Goal: Information Seeking & Learning: Learn about a topic

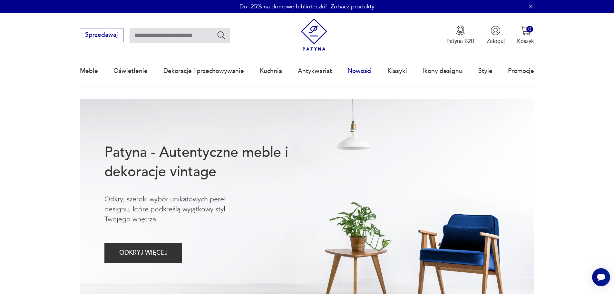
click at [367, 70] on link "Nowości" at bounding box center [359, 71] width 24 height 30
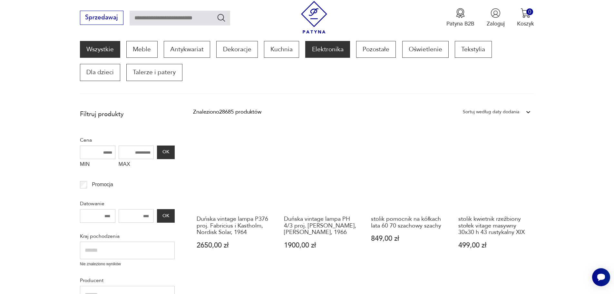
scroll to position [141, 0]
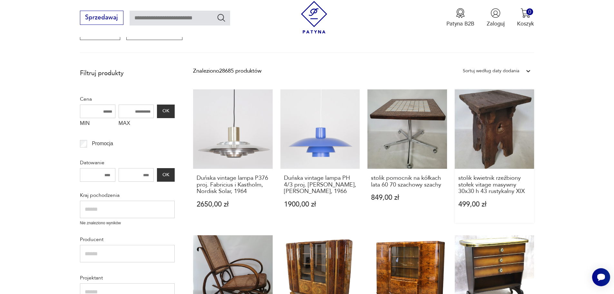
click at [498, 120] on link "stolik kwietnik rzeźbiony stołek vitage masywny 30x30 h 43 rustykalny XIX 499,0…" at bounding box center [495, 155] width 80 height 133
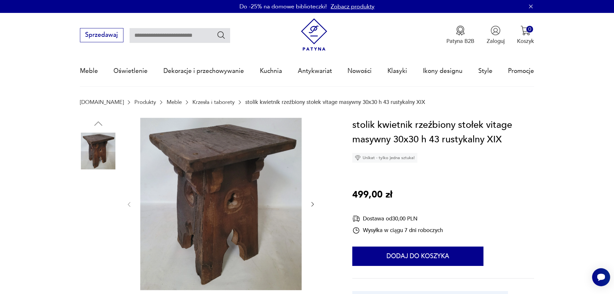
click at [102, 186] on img at bounding box center [98, 191] width 37 height 37
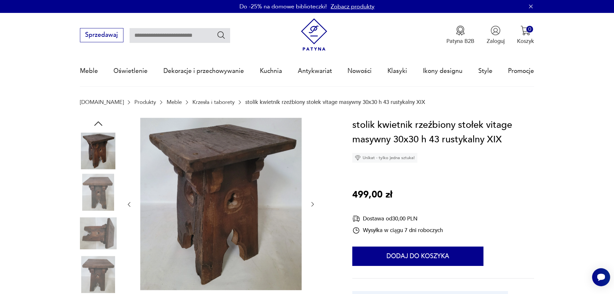
click at [102, 241] on img at bounding box center [98, 233] width 37 height 37
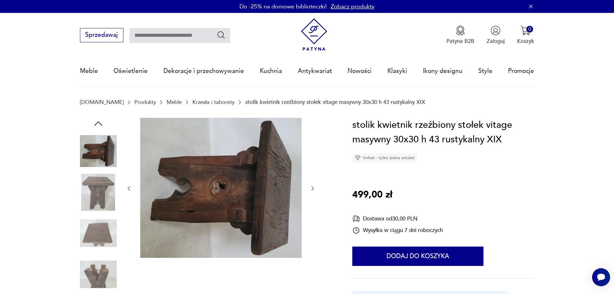
click at [98, 269] on img at bounding box center [98, 274] width 37 height 37
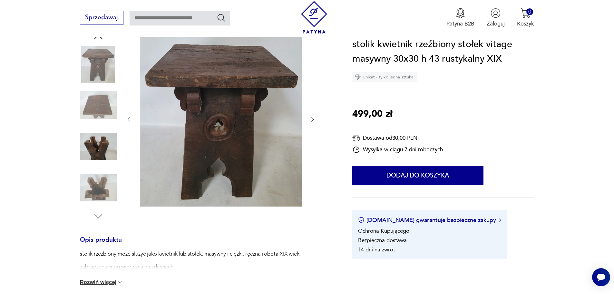
scroll to position [97, 0]
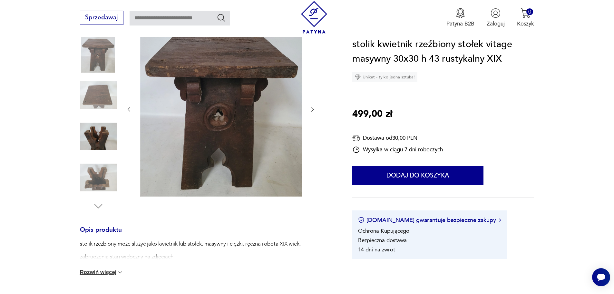
click at [93, 118] on img at bounding box center [98, 136] width 37 height 37
click at [96, 91] on img at bounding box center [98, 95] width 37 height 37
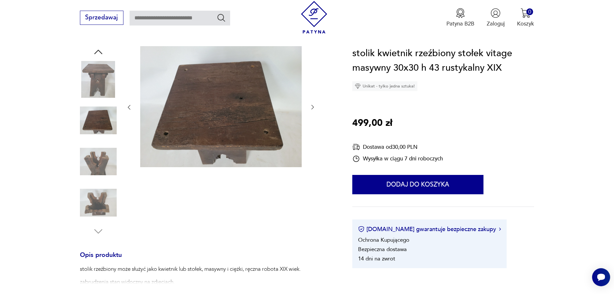
scroll to position [32, 0]
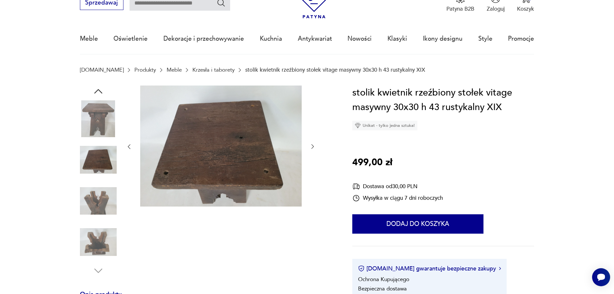
click at [100, 199] on img at bounding box center [98, 200] width 37 height 37
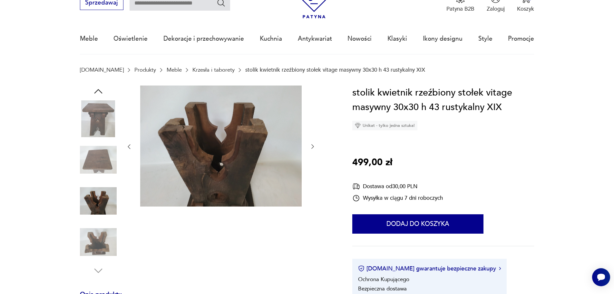
click at [98, 245] on img at bounding box center [98, 241] width 37 height 37
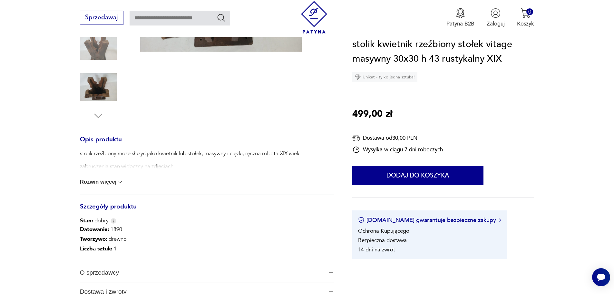
scroll to position [193, 0]
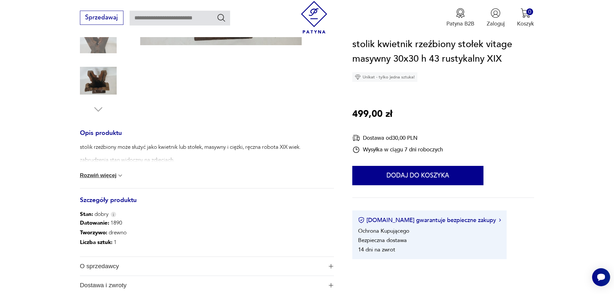
click at [100, 172] on button "Rozwiń więcej" at bounding box center [102, 175] width 44 height 6
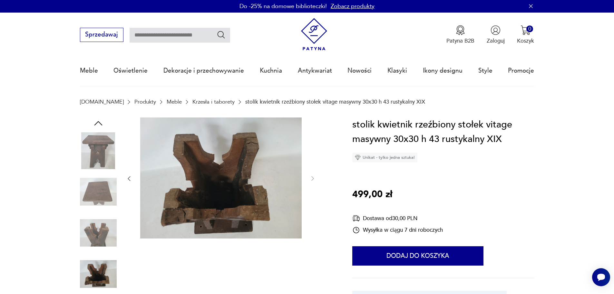
scroll to position [0, 0]
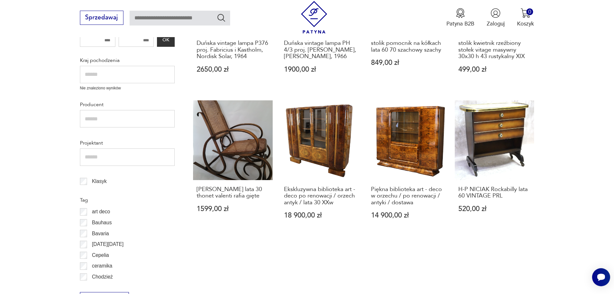
scroll to position [302, 0]
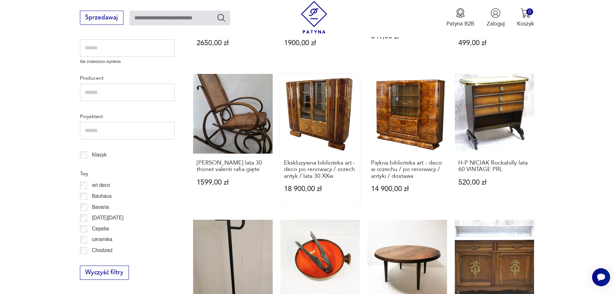
click at [315, 117] on link "Ekskluzywna biblioteka art - deco po renowacji / orzech antyk / lata 30 XXw 18 …" at bounding box center [320, 140] width 80 height 133
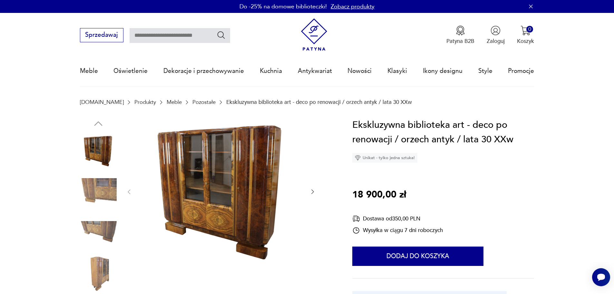
click at [102, 184] on img at bounding box center [98, 191] width 37 height 37
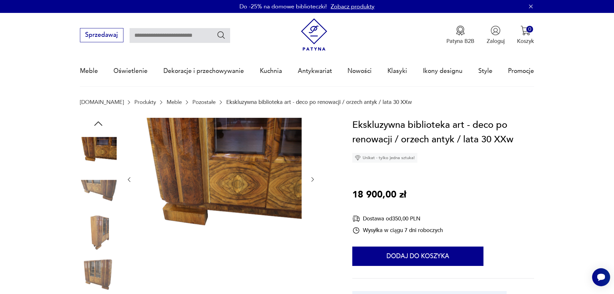
click at [108, 224] on img at bounding box center [98, 233] width 37 height 37
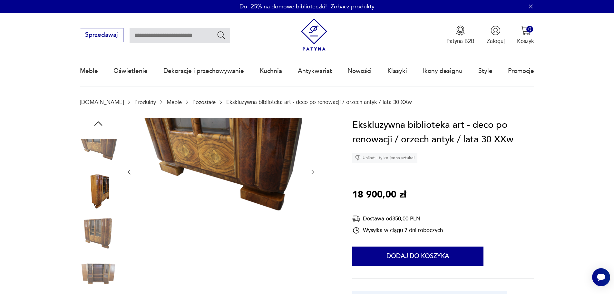
click at [92, 232] on img at bounding box center [98, 233] width 37 height 37
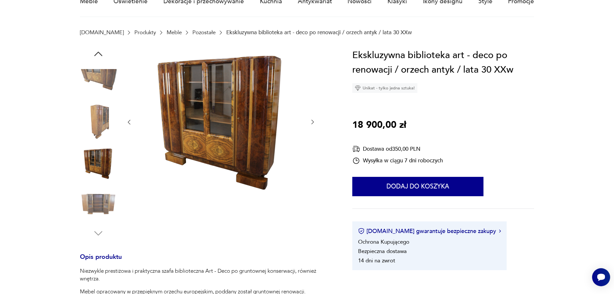
scroll to position [97, 0]
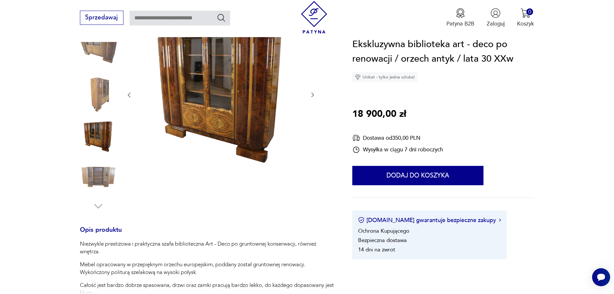
click at [101, 173] on img at bounding box center [98, 177] width 37 height 37
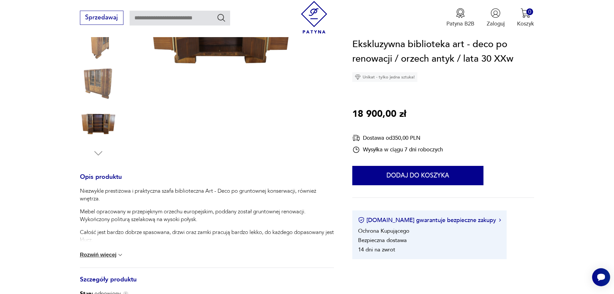
scroll to position [161, 0]
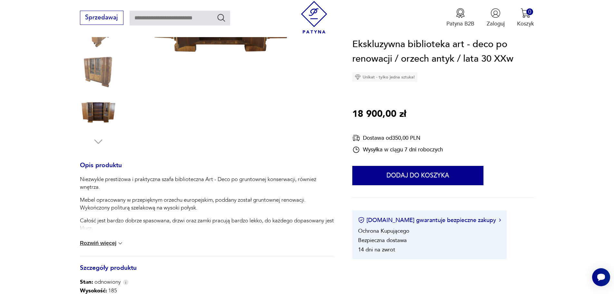
click at [109, 242] on button "Rozwiń więcej" at bounding box center [102, 243] width 44 height 6
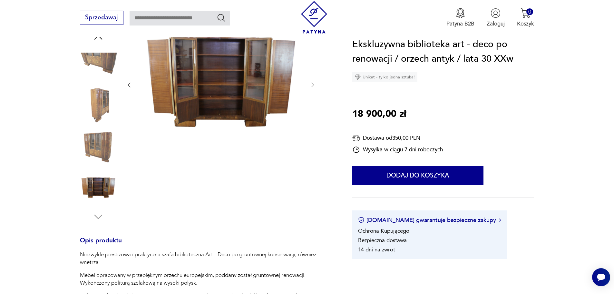
scroll to position [0, 0]
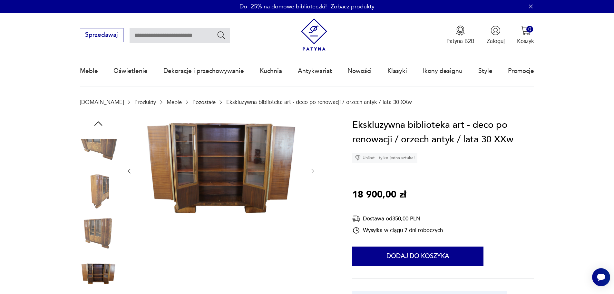
click at [95, 230] on img at bounding box center [98, 233] width 37 height 37
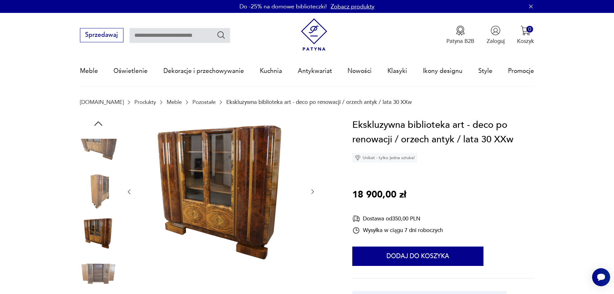
click at [101, 269] on img at bounding box center [98, 274] width 37 height 37
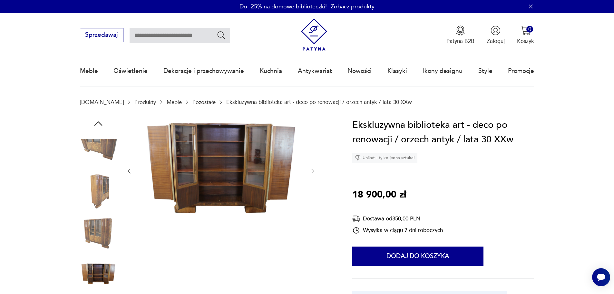
click at [107, 146] on img at bounding box center [98, 150] width 37 height 37
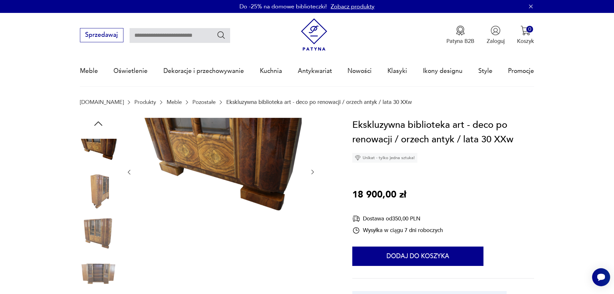
click at [98, 121] on icon "button" at bounding box center [99, 124] width 12 height 12
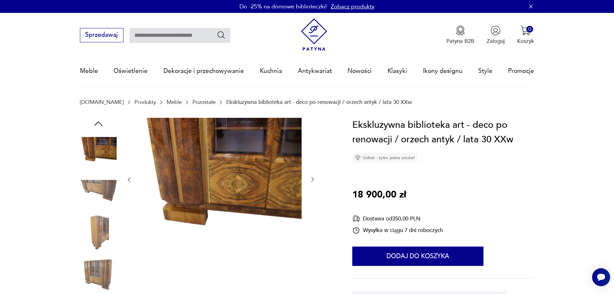
click at [98, 121] on icon "button" at bounding box center [99, 124] width 12 height 12
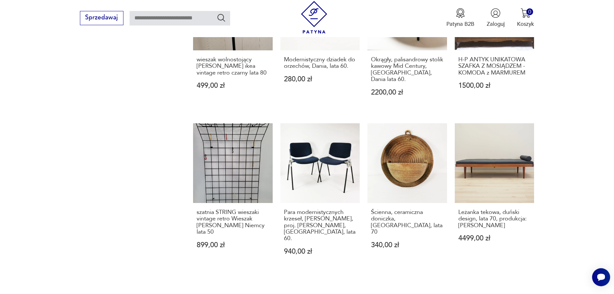
scroll to position [818, 0]
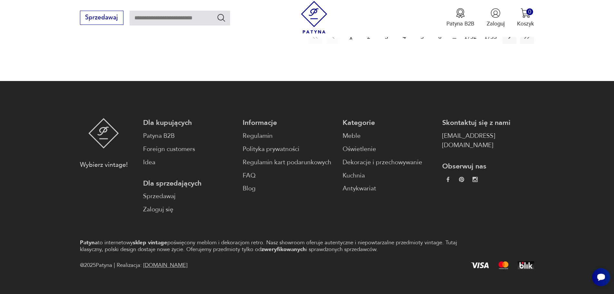
click at [339, 95] on footer "Wybierz vintage! Dla kupujących Patyna B2B Foreign customers Idea Dla sprzedają…" at bounding box center [307, 194] width 614 height 226
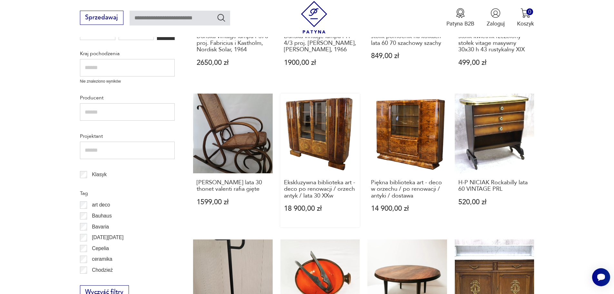
scroll to position [270, 0]
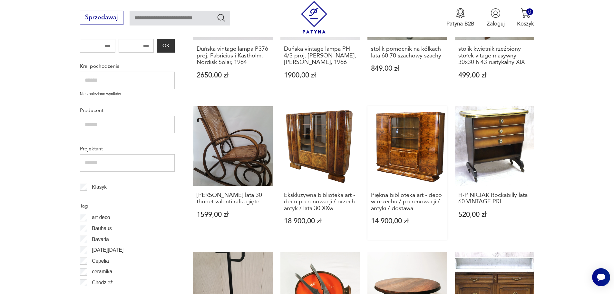
click at [410, 137] on link "Piękna biblioteka art - deco w orzechu / po renowacji / antyki / dostawa 14 900…" at bounding box center [407, 172] width 80 height 133
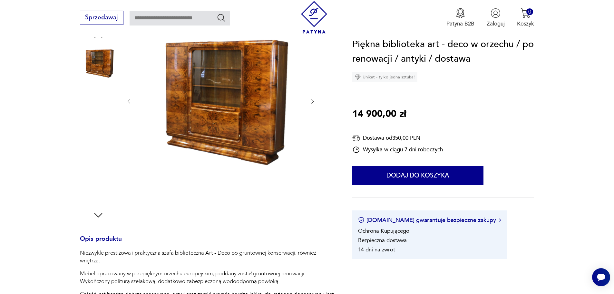
scroll to position [97, 0]
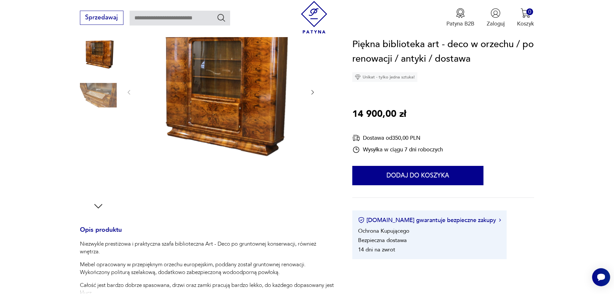
click at [97, 173] on img at bounding box center [98, 177] width 37 height 37
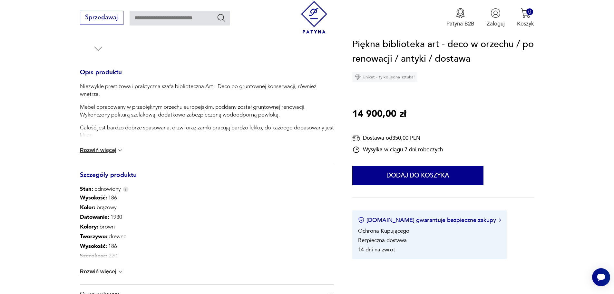
scroll to position [258, 0]
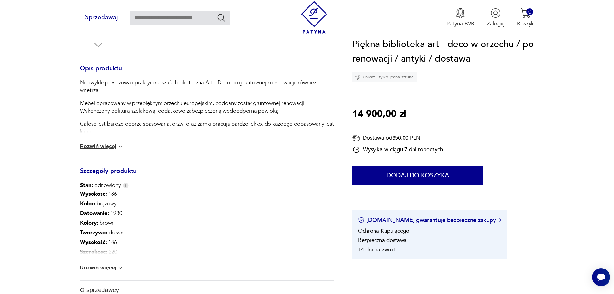
click at [105, 146] on button "Rozwiń więcej" at bounding box center [102, 146] width 44 height 6
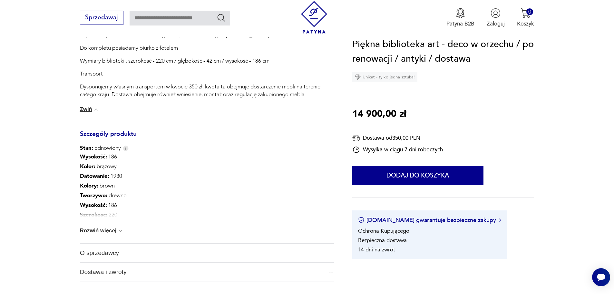
scroll to position [419, 0]
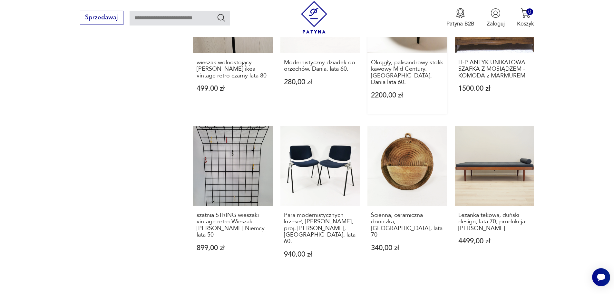
scroll to position [612, 0]
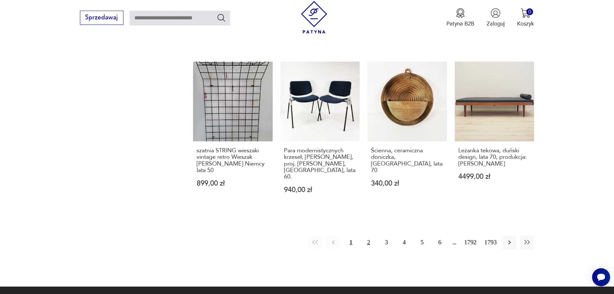
click at [368, 235] on button "2" at bounding box center [369, 242] width 14 height 14
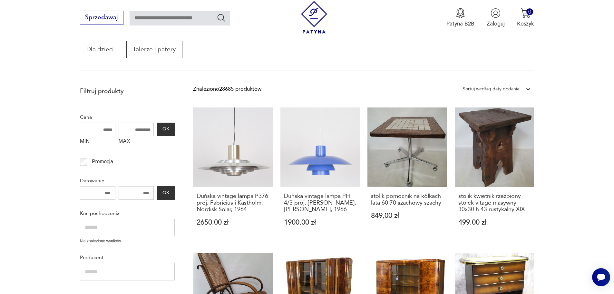
scroll to position [109, 0]
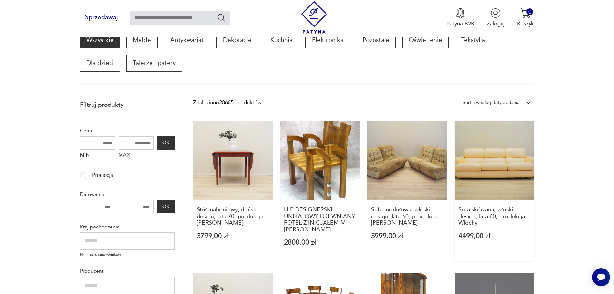
click at [502, 158] on link "Sofa skórzana, włoski design, lata 60, produkcja: Włochy 4499,00 zł" at bounding box center [495, 191] width 80 height 140
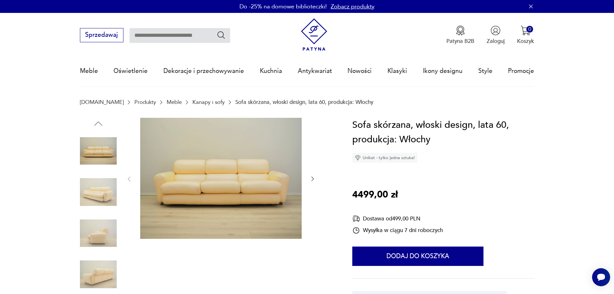
click at [311, 177] on icon "button" at bounding box center [312, 178] width 6 height 6
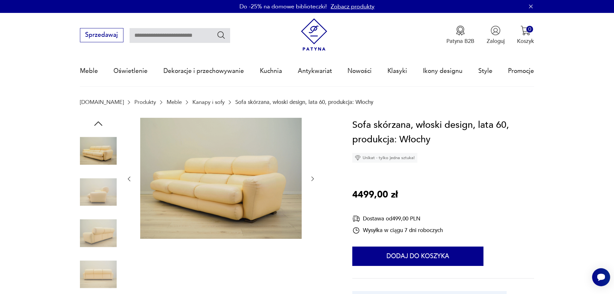
click at [311, 177] on icon "button" at bounding box center [312, 178] width 6 height 6
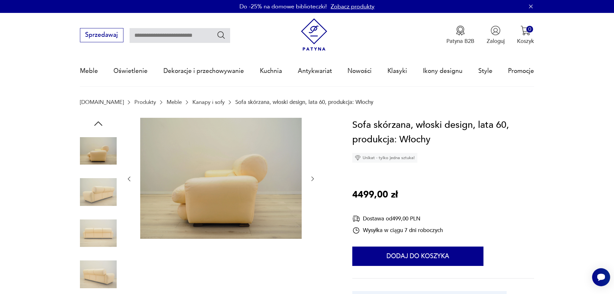
click at [311, 177] on icon "button" at bounding box center [312, 178] width 6 height 6
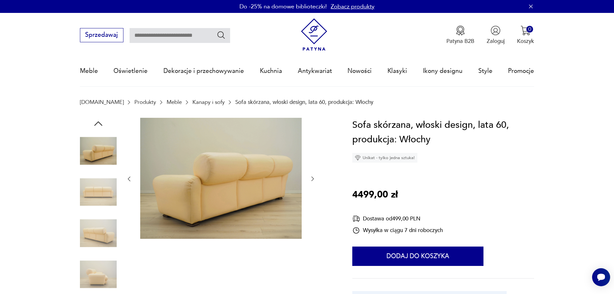
click at [311, 177] on icon "button" at bounding box center [312, 178] width 6 height 6
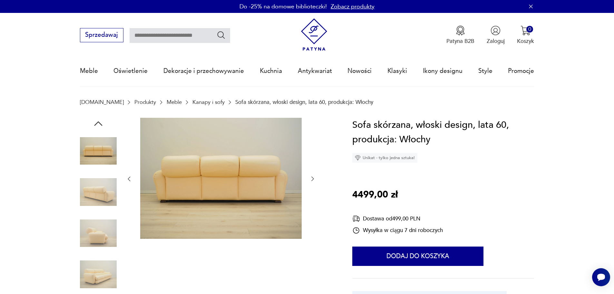
click at [311, 177] on icon "button" at bounding box center [312, 178] width 6 height 6
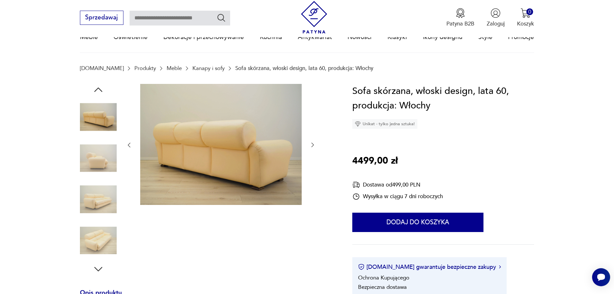
scroll to position [32, 0]
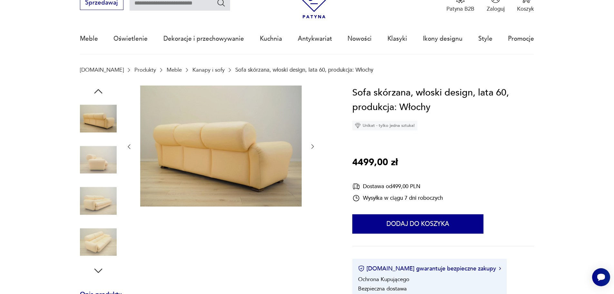
click at [95, 247] on img at bounding box center [98, 241] width 37 height 37
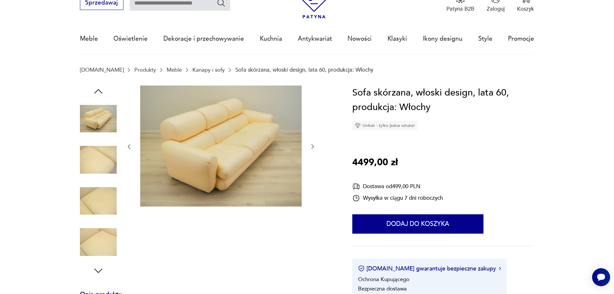
click at [97, 269] on icon "button" at bounding box center [99, 271] width 12 height 12
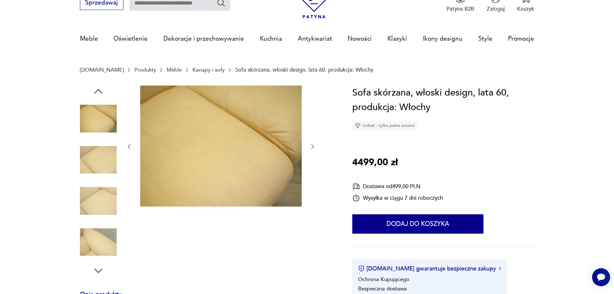
click at [98, 247] on img at bounding box center [98, 241] width 37 height 37
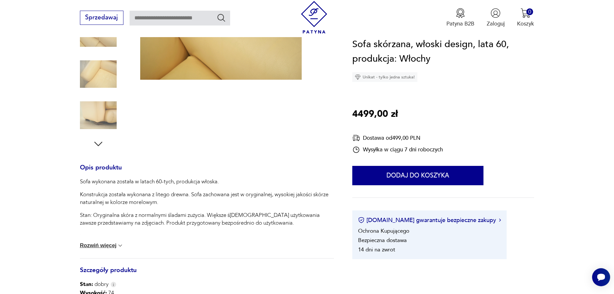
scroll to position [258, 0]
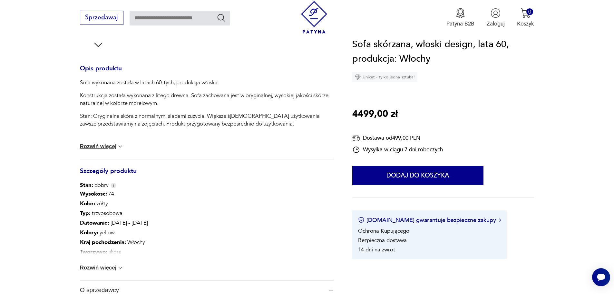
click at [106, 146] on button "Rozwiń więcej" at bounding box center [102, 146] width 44 height 6
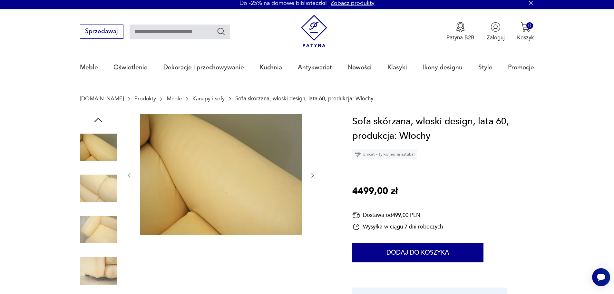
scroll to position [0, 0]
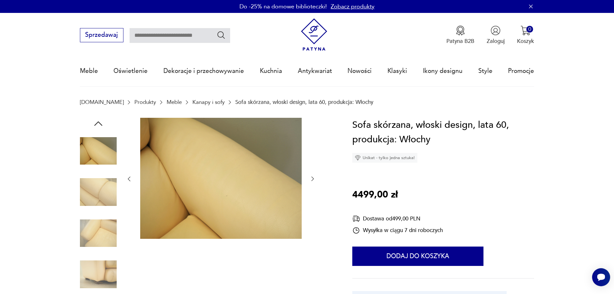
click at [98, 120] on icon "button" at bounding box center [99, 124] width 12 height 12
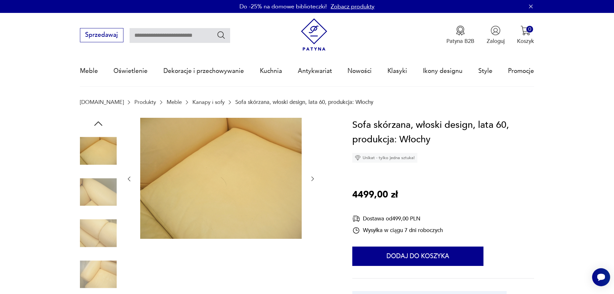
click at [98, 120] on icon "button" at bounding box center [99, 124] width 12 height 12
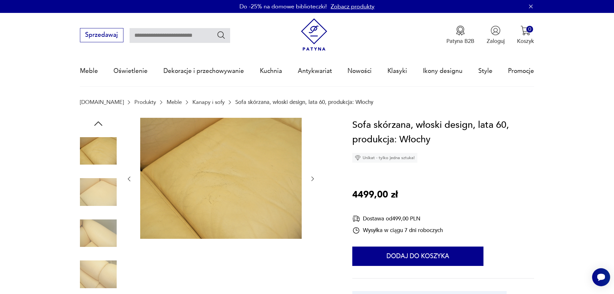
click at [98, 120] on icon "button" at bounding box center [99, 124] width 12 height 12
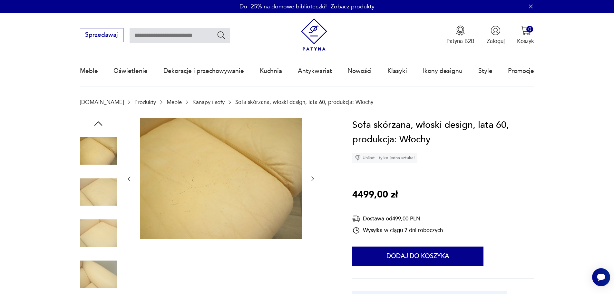
click at [98, 120] on icon "button" at bounding box center [99, 124] width 12 height 12
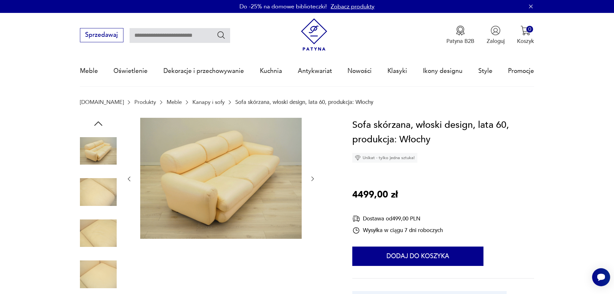
click at [98, 120] on icon "button" at bounding box center [99, 124] width 12 height 12
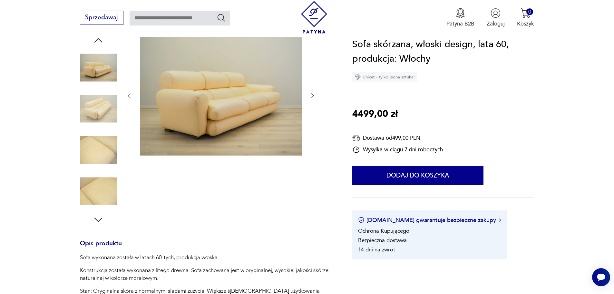
scroll to position [129, 0]
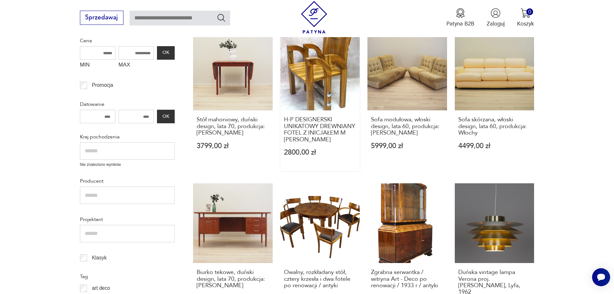
scroll to position [238, 0]
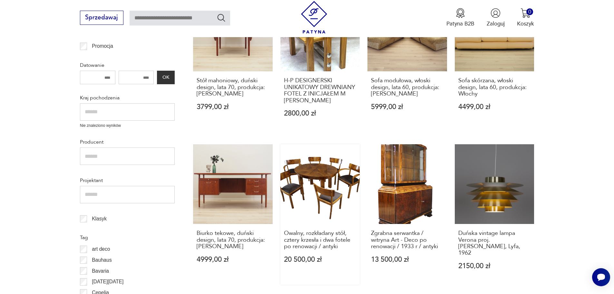
click at [318, 171] on link "Owalny, rozkładany stół, cztery krzesła i dwa fotele po renowacji / antyki 20 5…" at bounding box center [320, 214] width 80 height 140
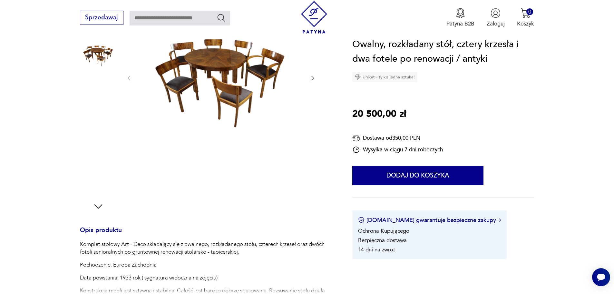
scroll to position [97, 0]
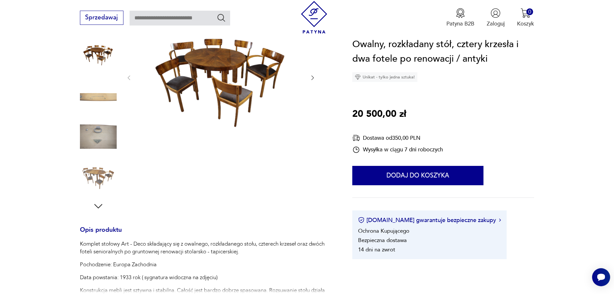
click at [97, 204] on icon "button" at bounding box center [99, 206] width 12 height 12
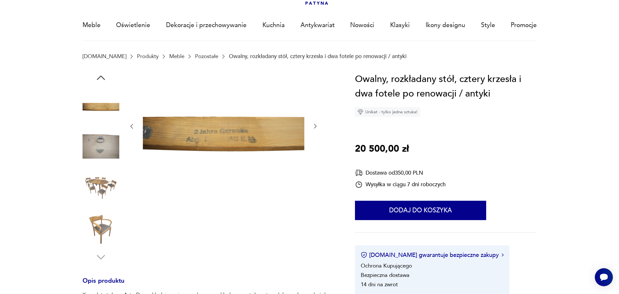
scroll to position [0, 0]
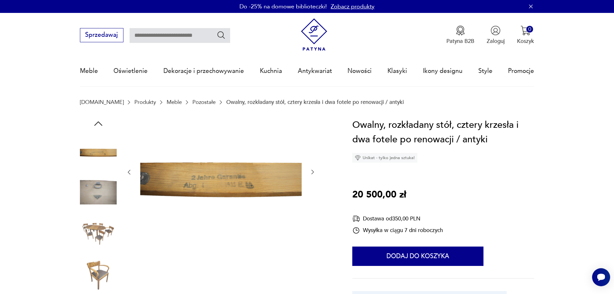
click at [99, 119] on icon "button" at bounding box center [99, 124] width 12 height 12
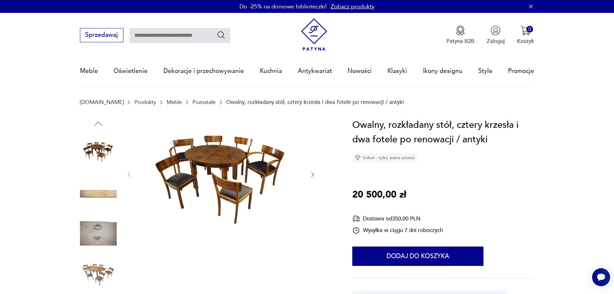
click at [220, 156] on img at bounding box center [220, 174] width 161 height 112
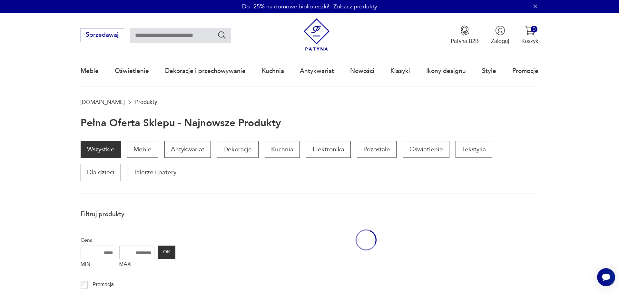
scroll to position [238, 0]
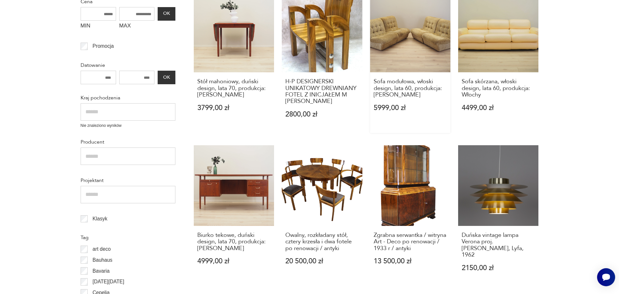
click at [371, 122] on div "Sofa modułowa, włoski design, lata 60, produkcja: Włochy 5999,00 zł" at bounding box center [410, 99] width 80 height 54
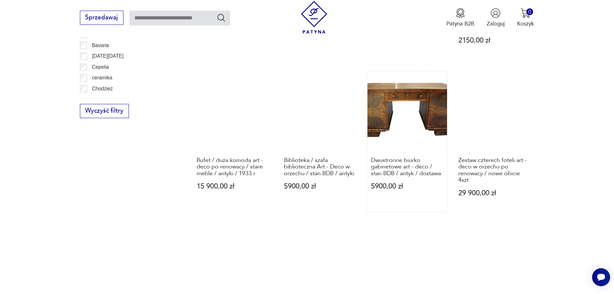
scroll to position [464, 0]
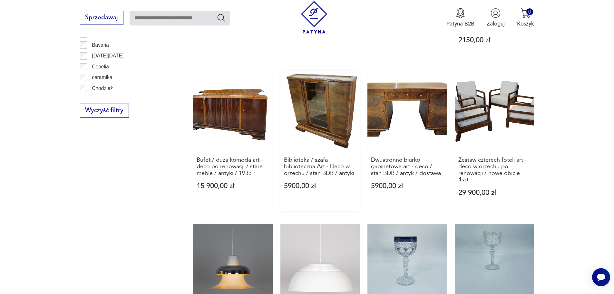
click at [335, 100] on link "Biblioteka / szafa biblioteczna Art - Deco w orzechu / stan BDB / antyki 5900,0…" at bounding box center [320, 141] width 80 height 140
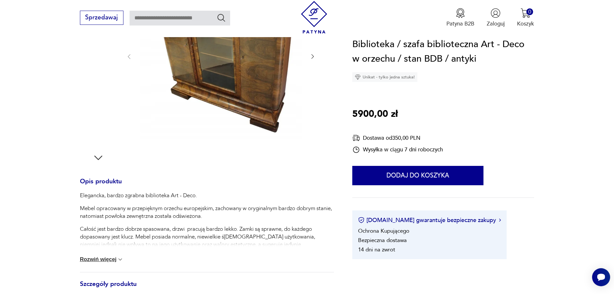
scroll to position [161, 0]
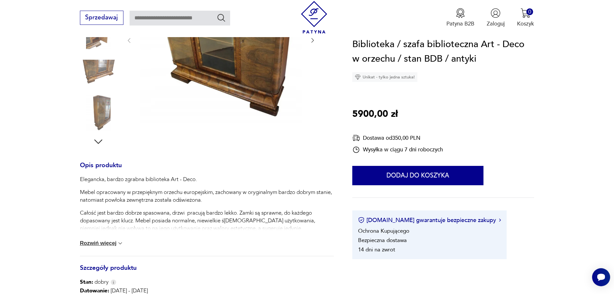
click at [107, 243] on button "Rozwiń więcej" at bounding box center [102, 243] width 44 height 6
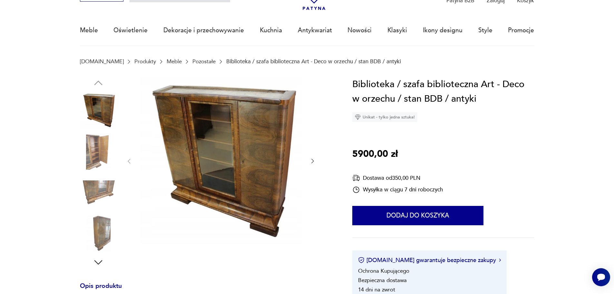
scroll to position [32, 0]
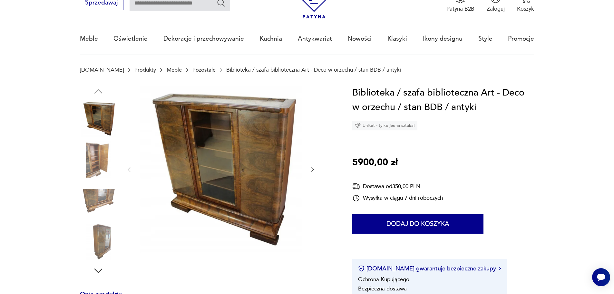
click at [311, 168] on icon "button" at bounding box center [312, 169] width 6 height 6
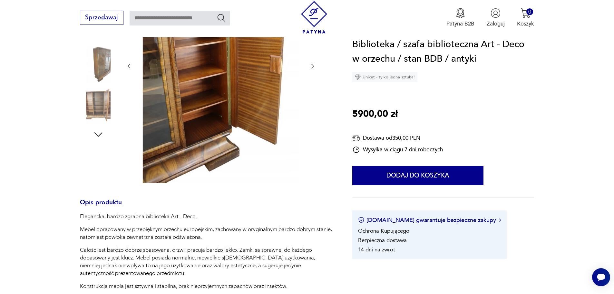
scroll to position [97, 0]
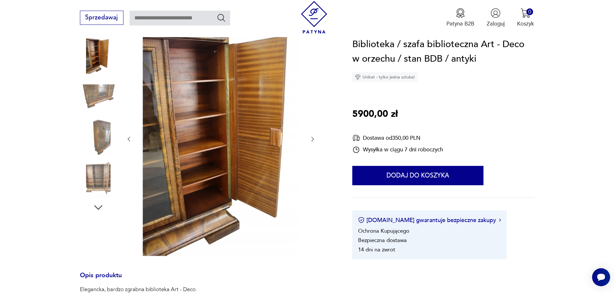
click at [101, 180] on img at bounding box center [98, 178] width 37 height 37
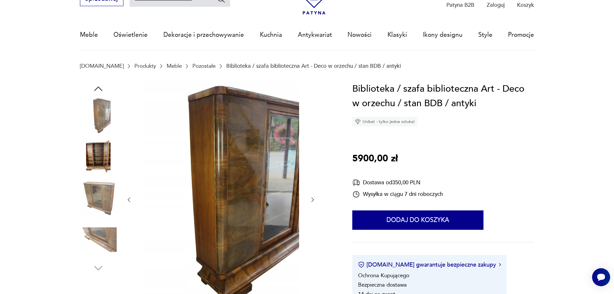
scroll to position [32, 0]
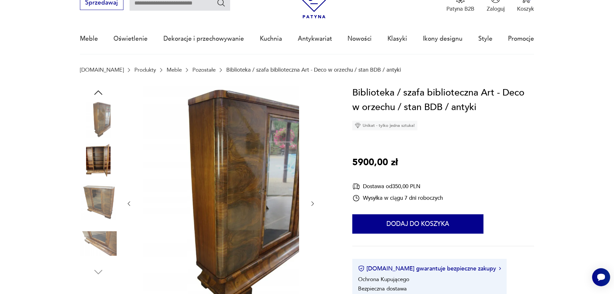
click at [98, 155] on img at bounding box center [98, 160] width 37 height 37
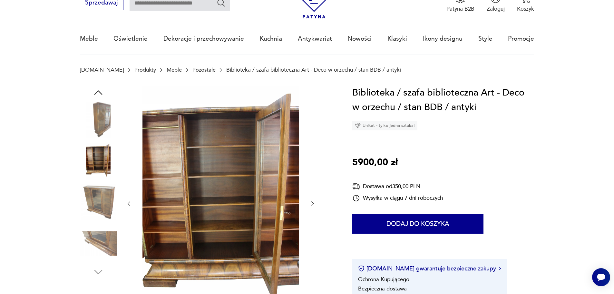
click at [105, 197] on img at bounding box center [98, 202] width 37 height 37
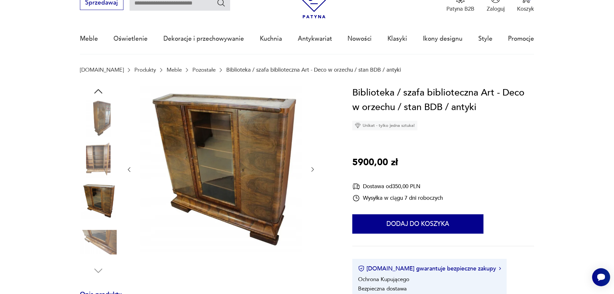
click at [107, 234] on img at bounding box center [98, 241] width 37 height 37
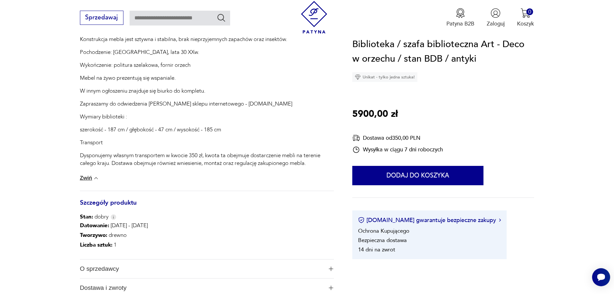
scroll to position [387, 0]
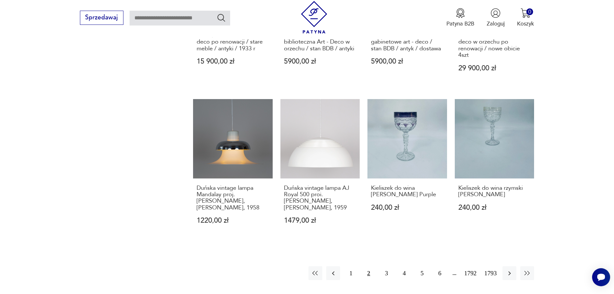
scroll to position [593, 0]
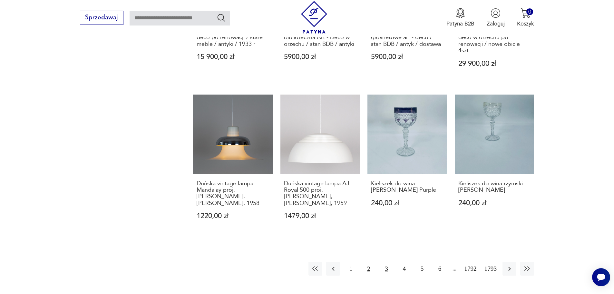
click at [385, 262] on button "3" at bounding box center [386, 268] width 14 height 14
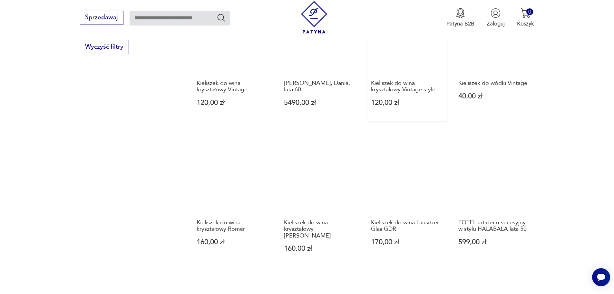
scroll to position [561, 0]
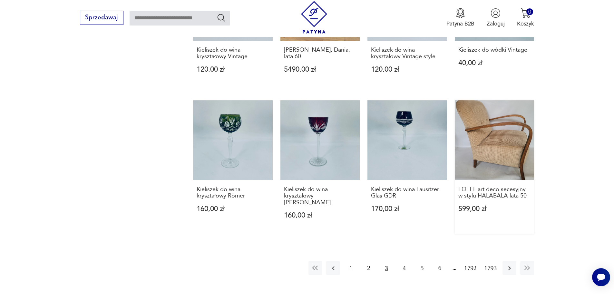
click at [503, 142] on link "FOTEL art deco secesyjny w stylu HALABALA lata 50 599,00 zł" at bounding box center [495, 166] width 80 height 133
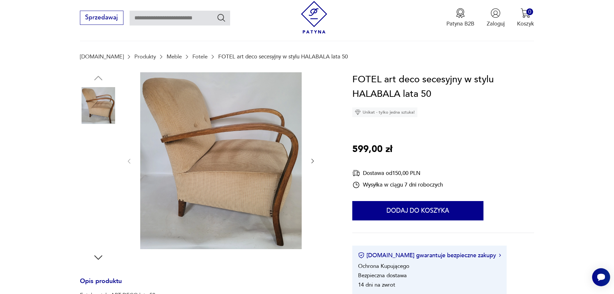
scroll to position [64, 0]
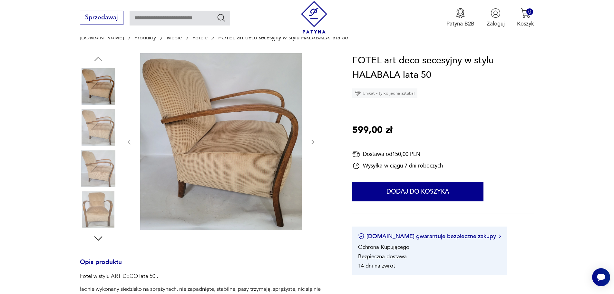
click at [96, 124] on img at bounding box center [98, 127] width 37 height 37
click at [99, 127] on img at bounding box center [98, 127] width 37 height 37
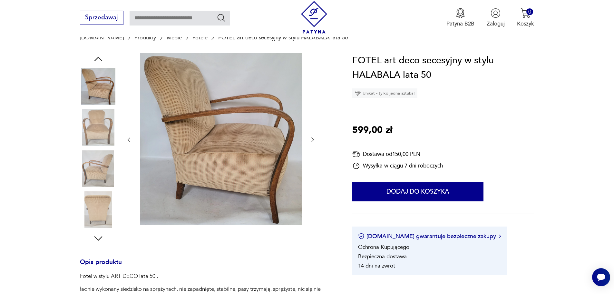
click at [96, 129] on img at bounding box center [98, 127] width 37 height 37
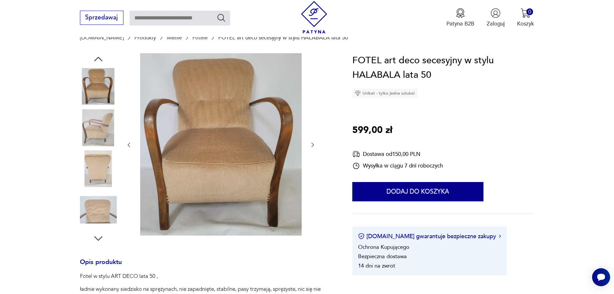
click at [102, 167] on img at bounding box center [98, 168] width 37 height 37
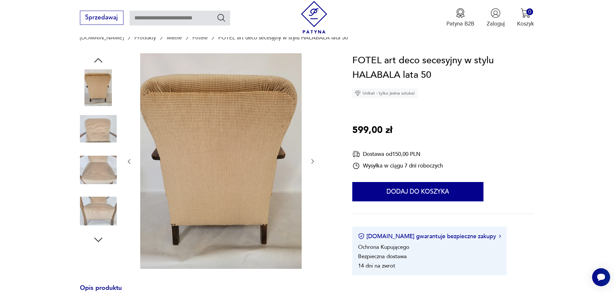
click at [103, 166] on img at bounding box center [98, 170] width 37 height 37
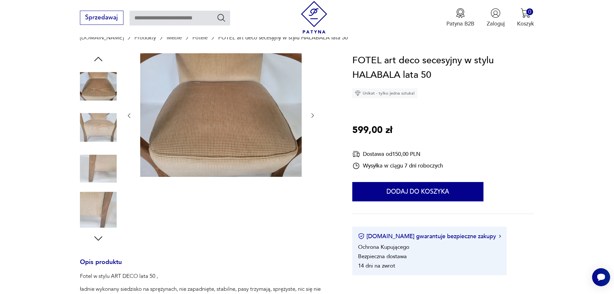
click at [102, 169] on img at bounding box center [98, 168] width 37 height 37
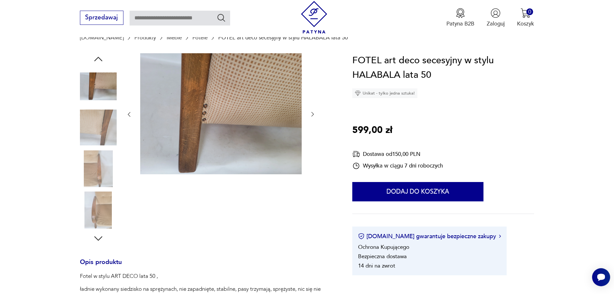
click at [98, 202] on img at bounding box center [98, 209] width 37 height 37
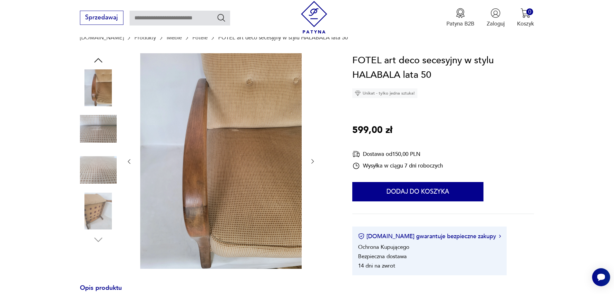
click at [90, 210] on img at bounding box center [98, 210] width 37 height 37
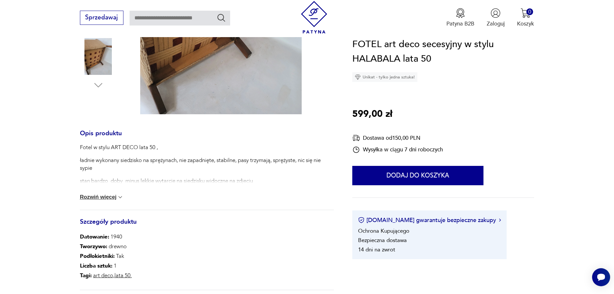
scroll to position [258, 0]
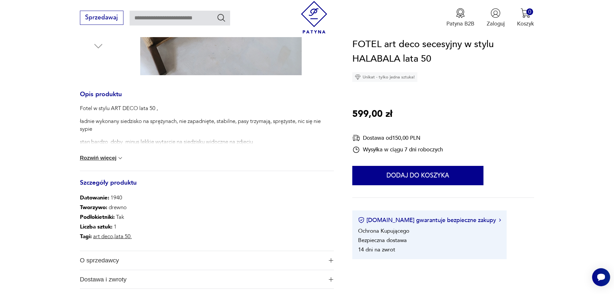
click at [103, 158] on button "Rozwiń więcej" at bounding box center [102, 158] width 44 height 6
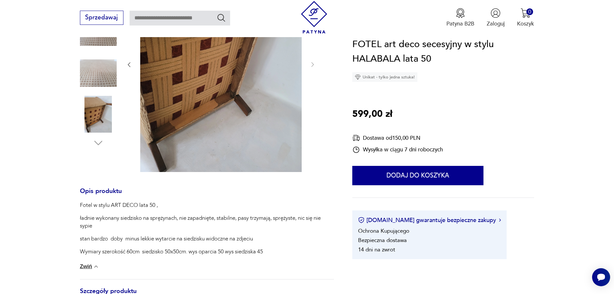
scroll to position [32, 0]
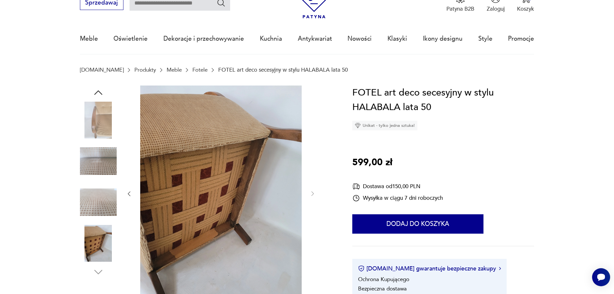
click at [105, 120] on img at bounding box center [98, 120] width 37 height 37
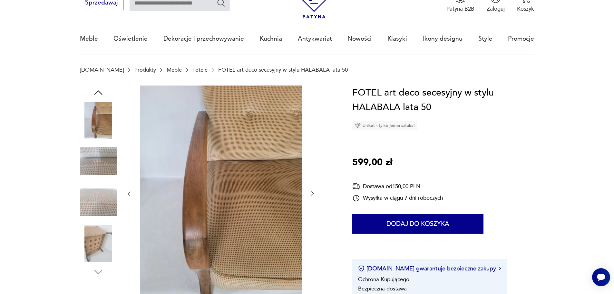
click at [98, 90] on icon "button" at bounding box center [99, 93] width 12 height 12
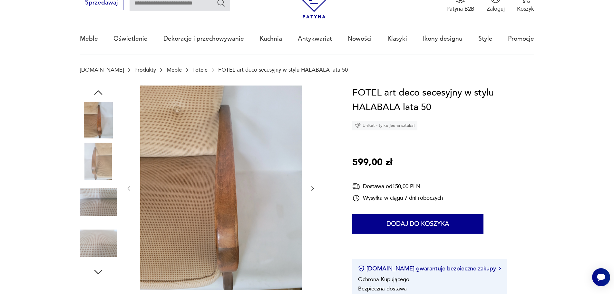
click at [100, 88] on icon "button" at bounding box center [99, 93] width 12 height 12
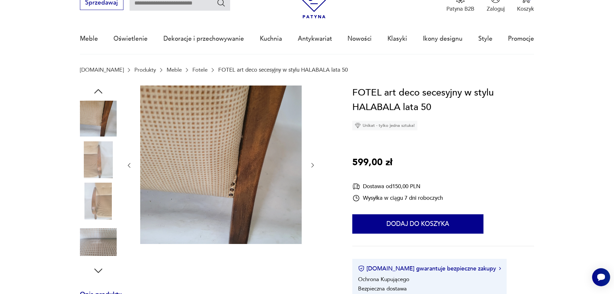
click at [100, 88] on icon "button" at bounding box center [99, 91] width 12 height 12
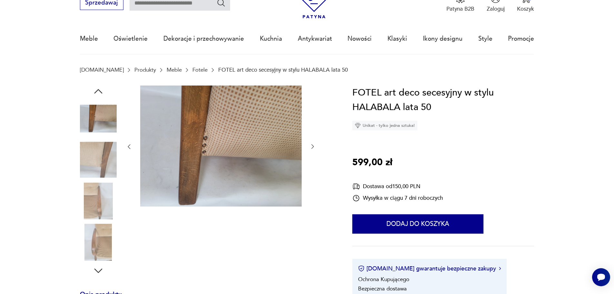
click at [100, 88] on icon "button" at bounding box center [99, 91] width 12 height 12
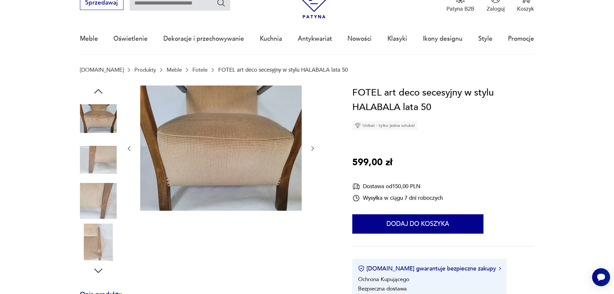
click at [100, 88] on icon "button" at bounding box center [99, 91] width 12 height 12
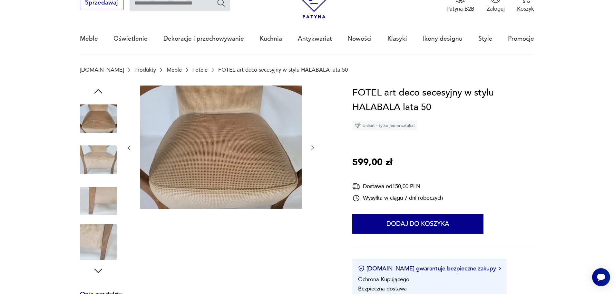
click at [99, 88] on icon "button" at bounding box center [99, 91] width 12 height 12
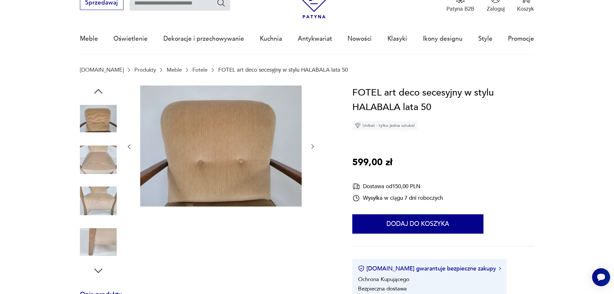
click at [97, 87] on icon "button" at bounding box center [99, 91] width 12 height 12
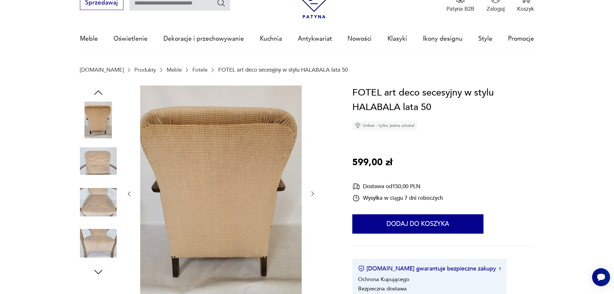
click at [97, 87] on icon "button" at bounding box center [99, 93] width 12 height 12
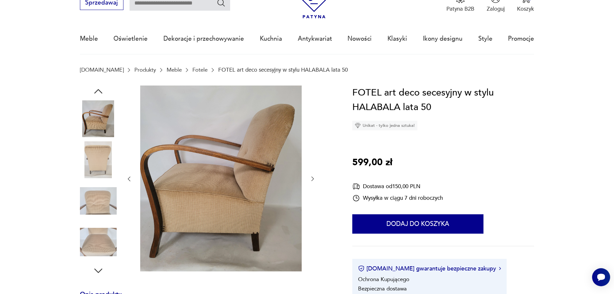
click at [97, 87] on icon "button" at bounding box center [99, 91] width 12 height 12
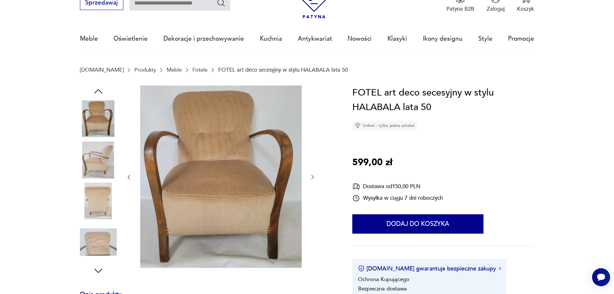
click at [99, 87] on icon "button" at bounding box center [99, 91] width 12 height 12
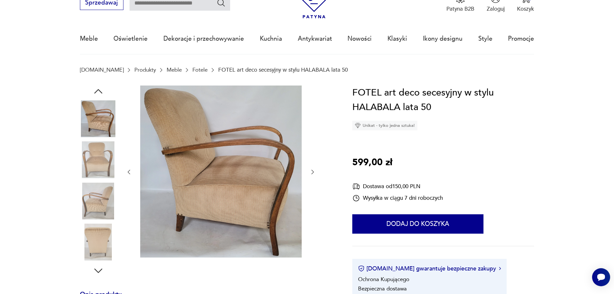
click at [98, 88] on icon "button" at bounding box center [99, 91] width 12 height 12
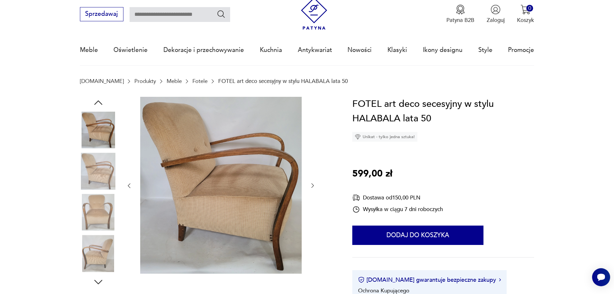
scroll to position [0, 0]
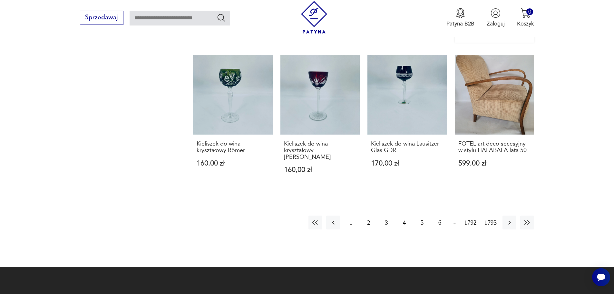
scroll to position [615, 0]
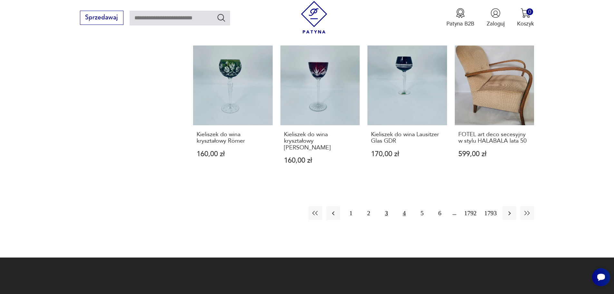
click at [400, 211] on button "4" at bounding box center [404, 213] width 14 height 14
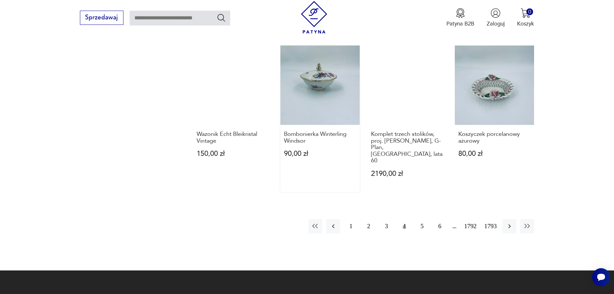
scroll to position [625, 0]
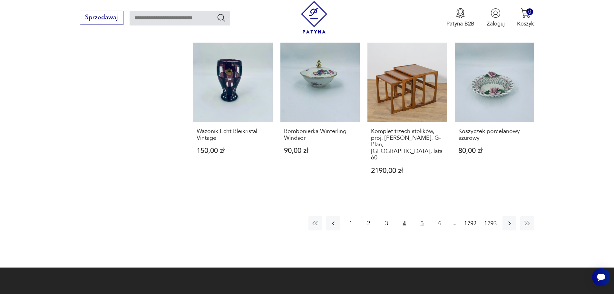
click at [420, 216] on button "5" at bounding box center [422, 223] width 14 height 14
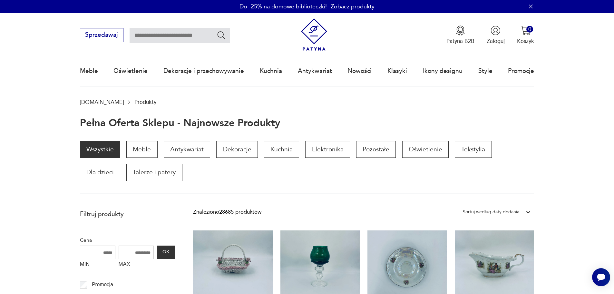
click at [180, 36] on input "text" at bounding box center [180, 35] width 101 height 15
type input "*****"
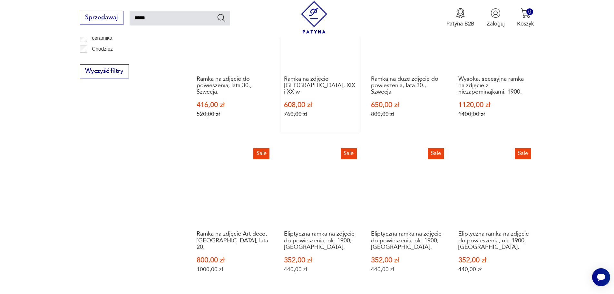
scroll to position [488, 0]
